Goal: Information Seeking & Learning: Check status

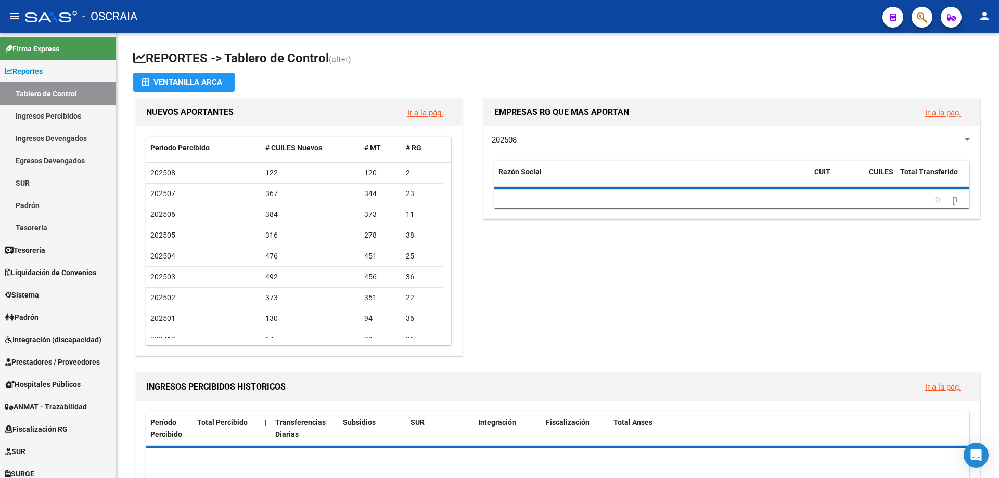
click at [914, 21] on button "button" at bounding box center [921, 17] width 21 height 21
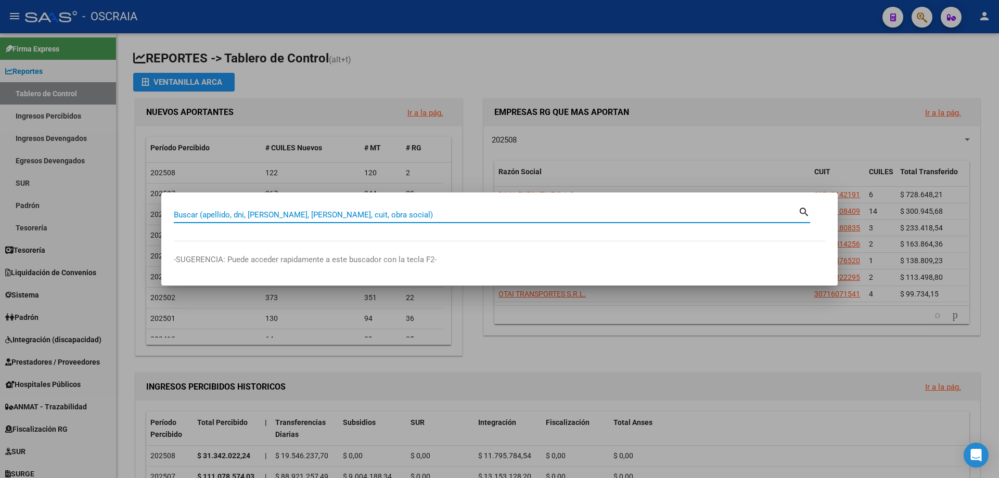
paste input "20-18850099-5"
type input "20188500995"
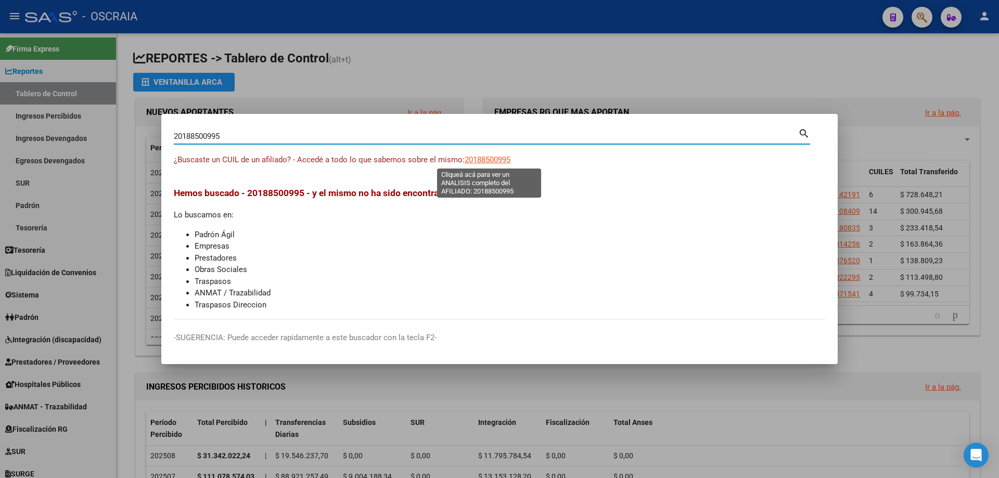
click at [508, 159] on span "20188500995" at bounding box center [488, 159] width 46 height 9
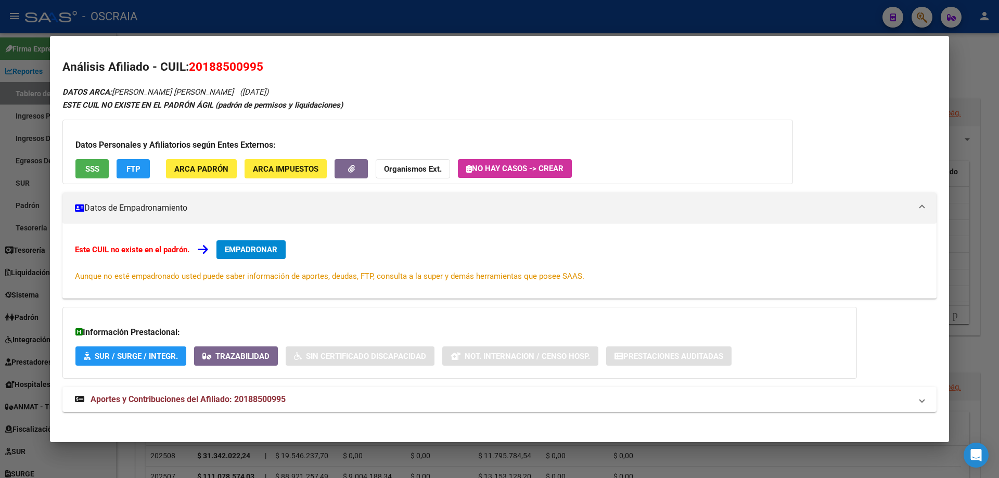
scroll to position [6, 0]
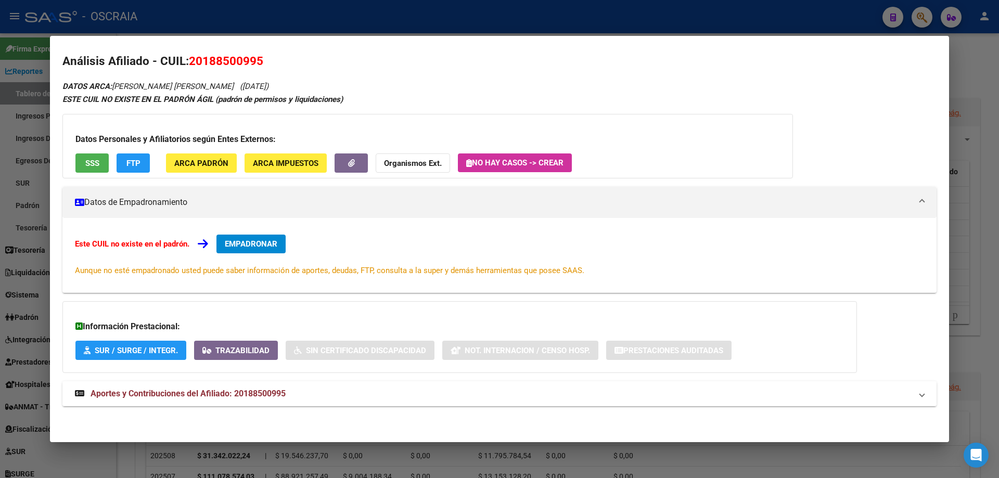
click at [276, 402] on mat-expansion-panel-header "Aportes y Contribuciones del Afiliado: 20188500995" at bounding box center [499, 393] width 874 height 25
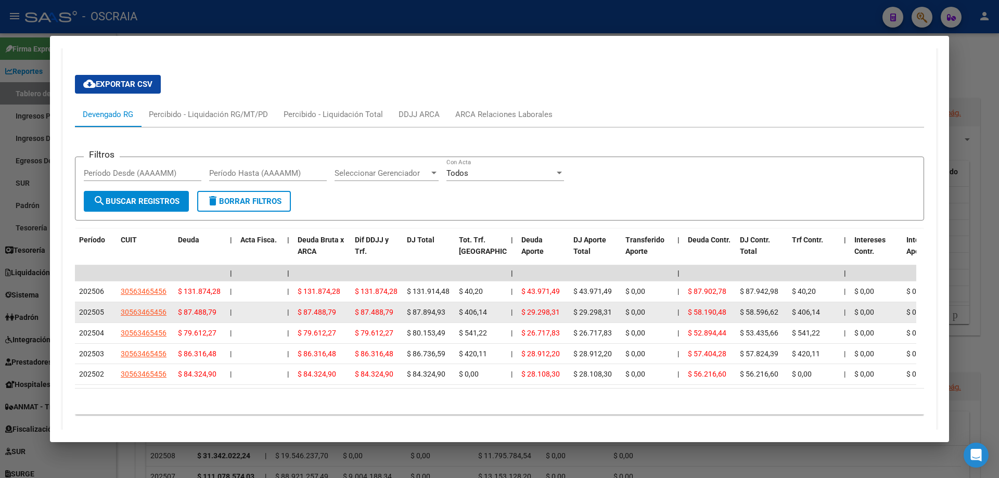
scroll to position [371, 0]
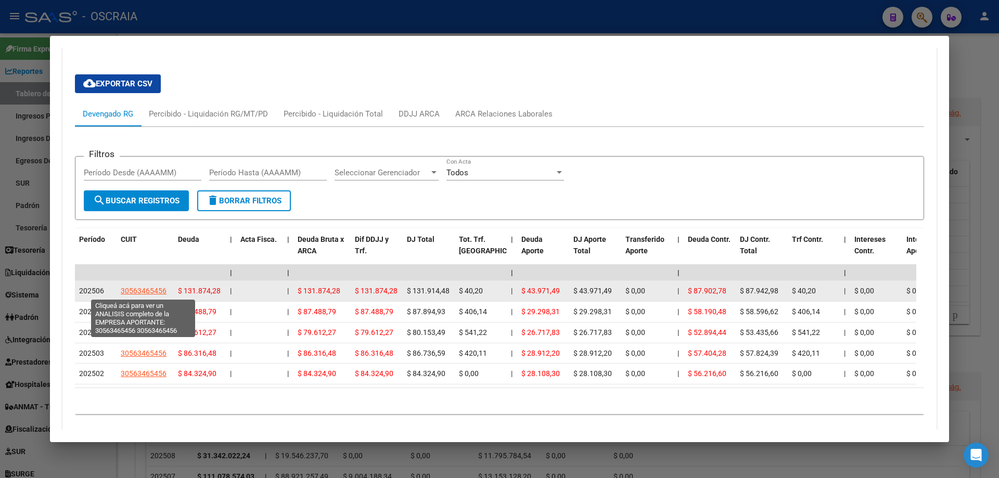
click at [152, 293] on span "30563465456" at bounding box center [144, 291] width 46 height 8
type textarea "30563465456"
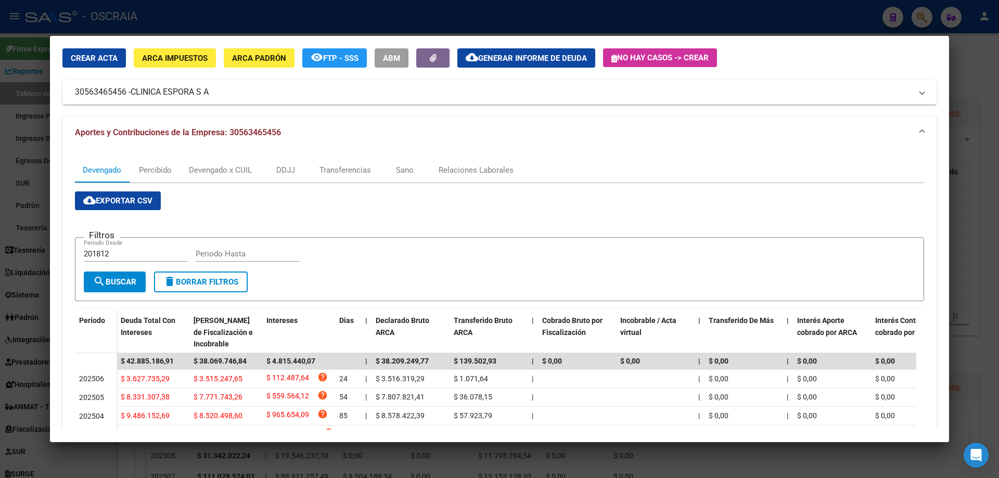
scroll to position [0, 0]
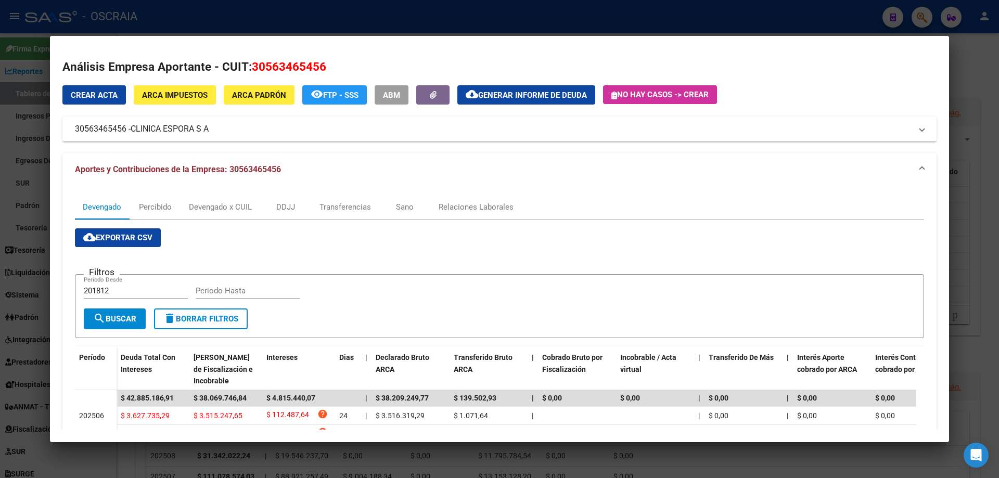
click at [367, 23] on div at bounding box center [499, 239] width 999 height 478
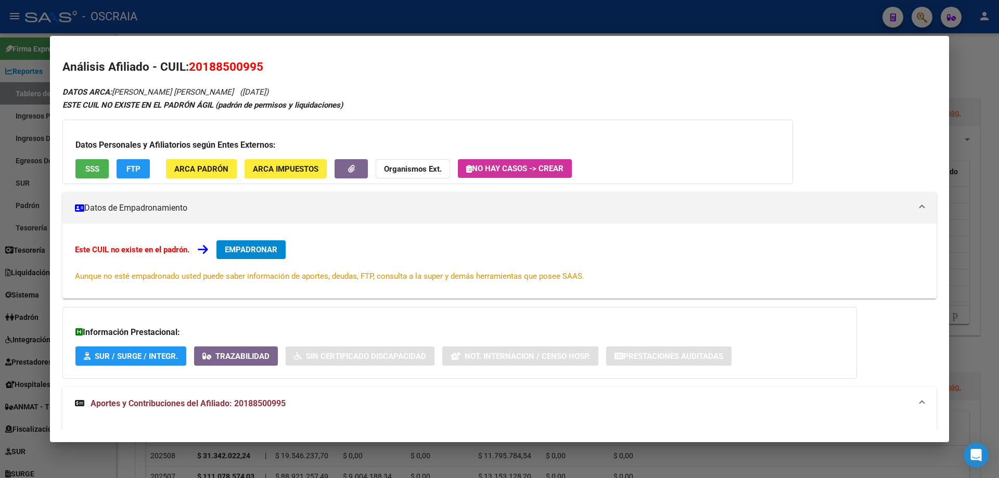
click at [230, 77] on div "Análisis Afiliado - CUIL: 20188500995 DATOS ARCA: [PERSON_NAME] [PERSON_NAME] (…" at bounding box center [499, 445] width 874 height 775
click at [233, 62] on span "20188500995" at bounding box center [226, 67] width 74 height 14
copy span "20188500995"
